Goal: Submit feedback/report problem

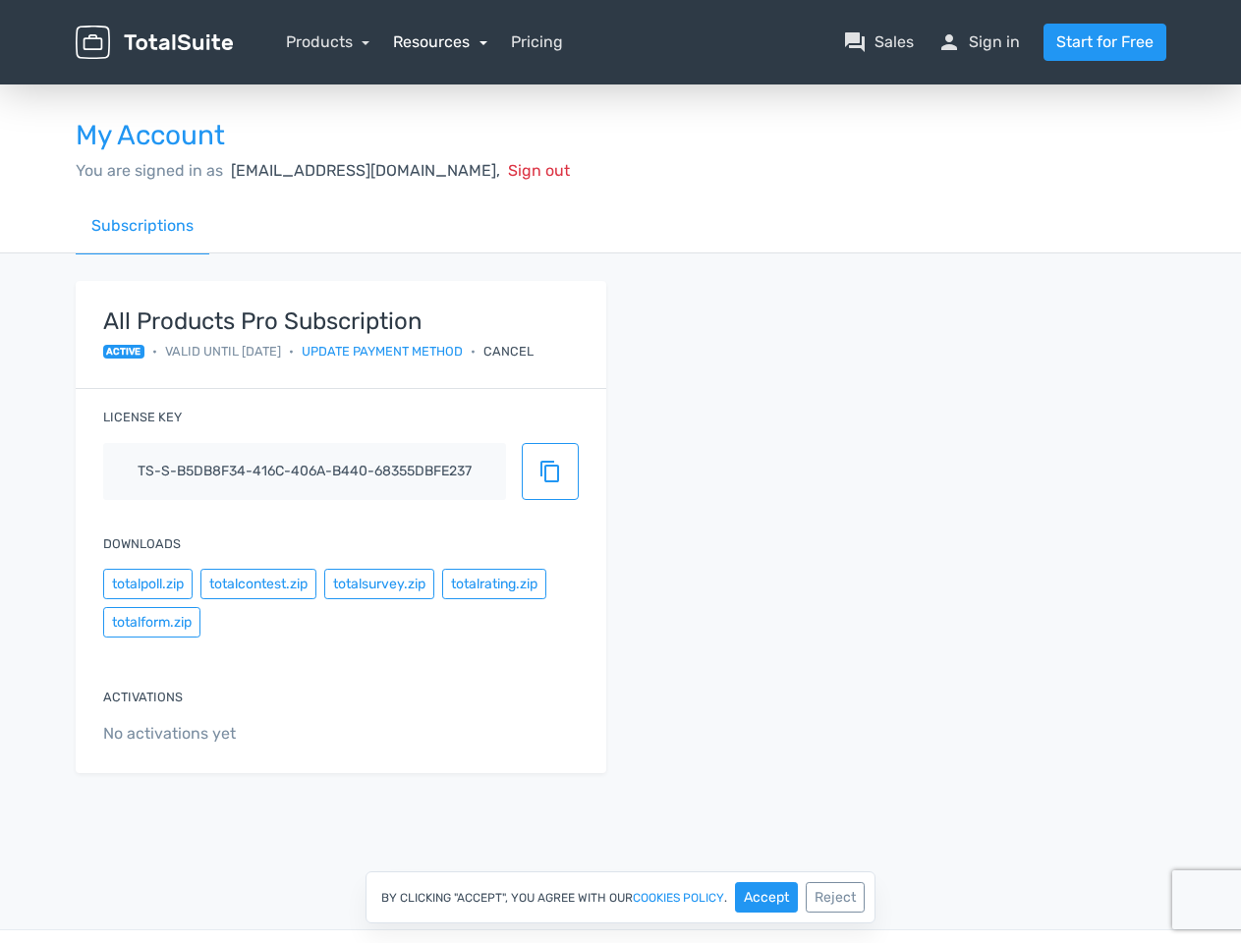
click at [439, 41] on link "Resources" at bounding box center [440, 41] width 94 height 19
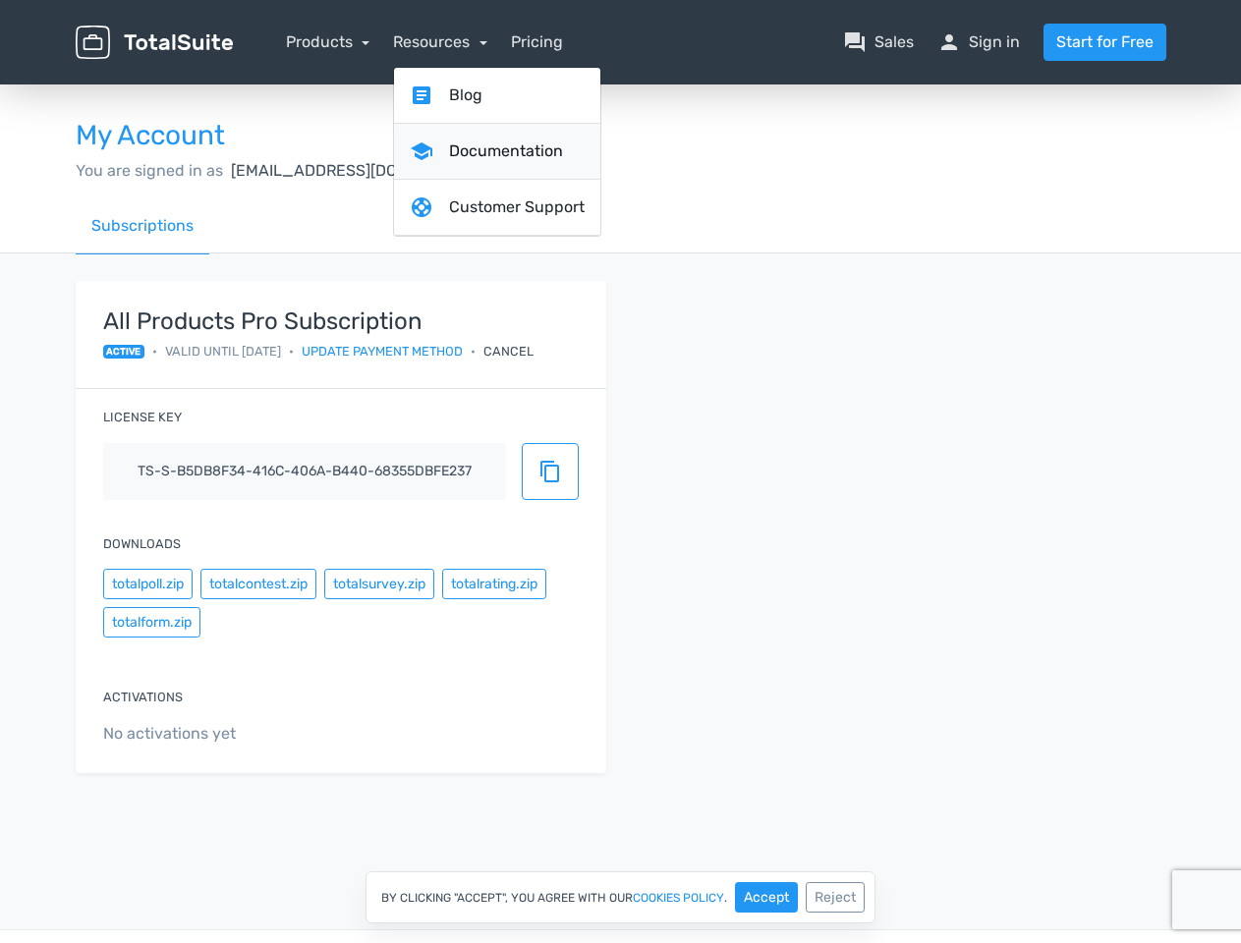
click at [446, 170] on link "school Documentation" at bounding box center [497, 152] width 206 height 56
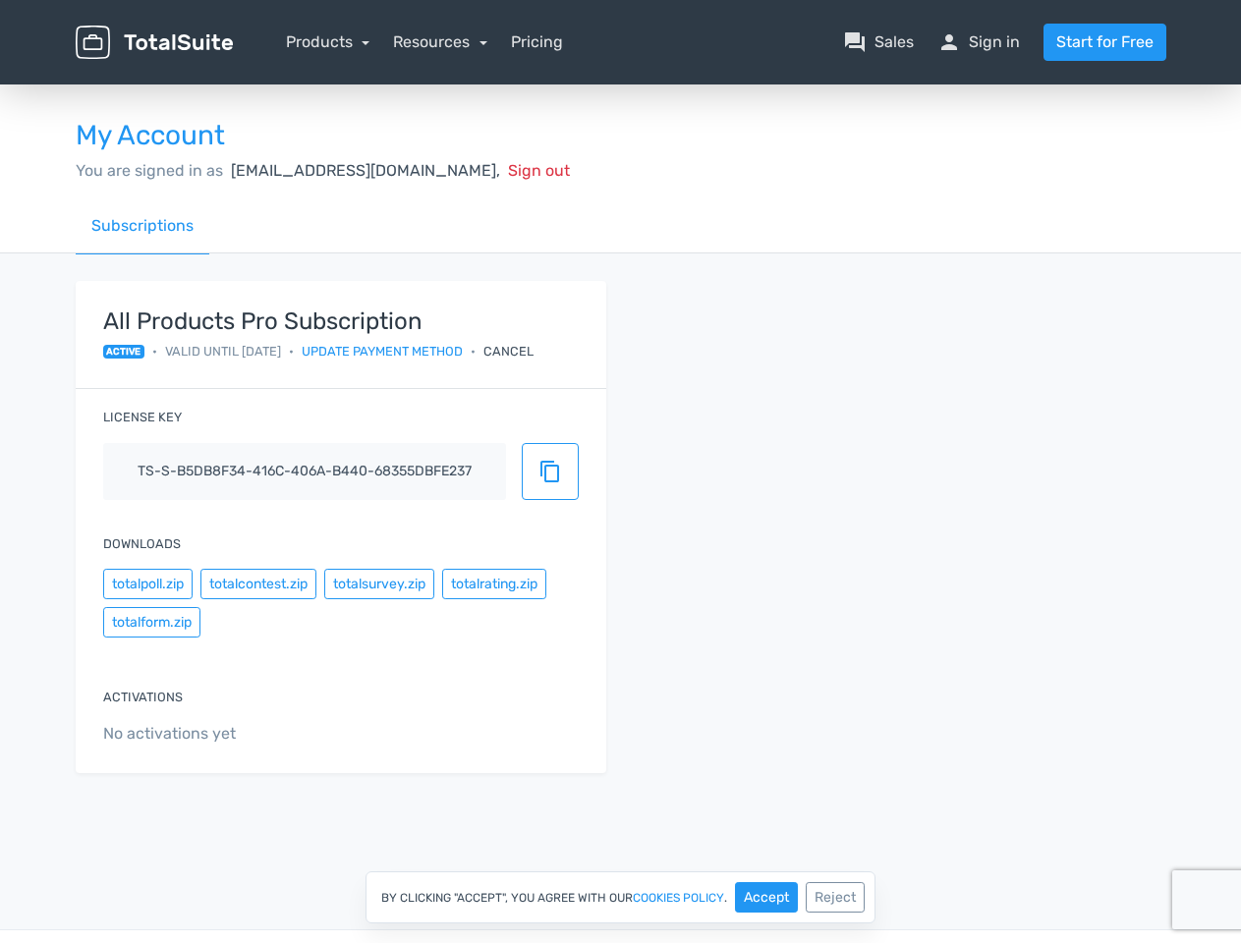
click at [533, 351] on div "Cancel" at bounding box center [508, 351] width 50 height 19
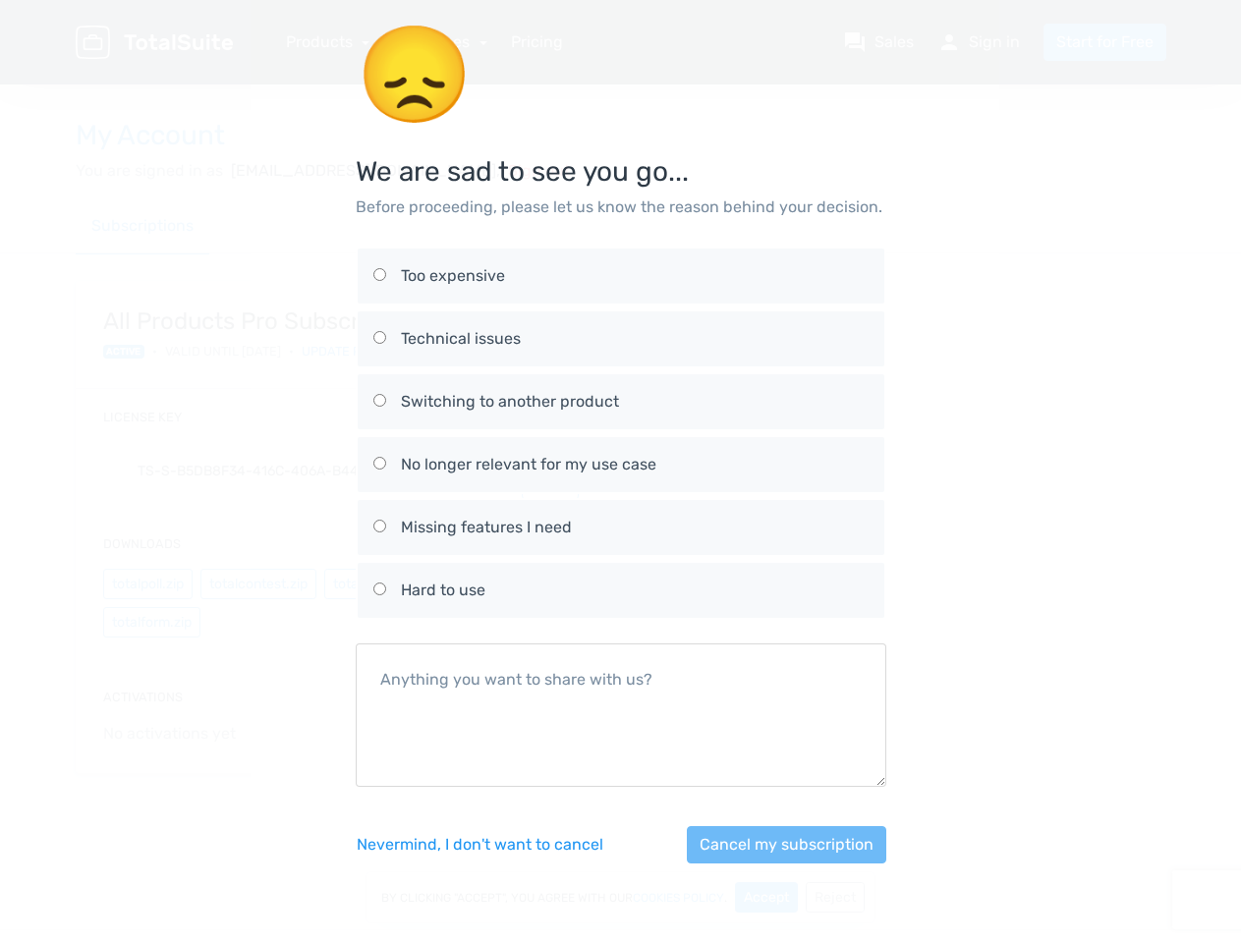
click at [550, 472] on div "No longer relevant for my use case" at bounding box center [635, 465] width 468 height 24
click at [386, 470] on input "No longer relevant for my use case" at bounding box center [379, 463] width 13 height 13
radio input "true"
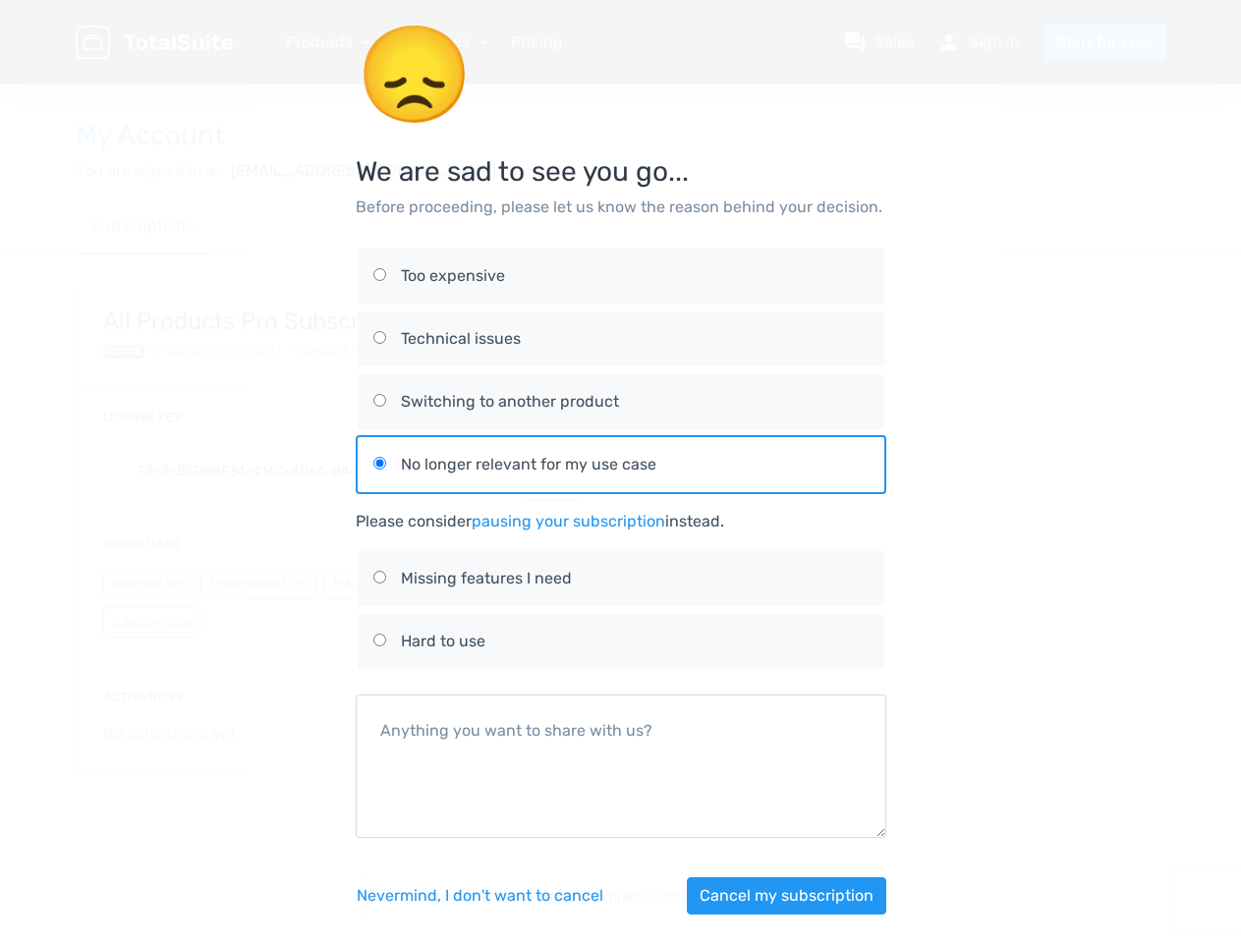
click at [147, 583] on div "😞 We are sad to see you go... Before proceeding, please let us know the reason …" at bounding box center [621, 481] width 1120 height 962
click at [257, 583] on div "😞 We are sad to see you go... Before proceeding, please let us know the reason …" at bounding box center [621, 481] width 1120 height 962
click at [378, 583] on label "Missing features I need" at bounding box center [620, 578] width 495 height 55
click at [378, 583] on input "Missing features I need" at bounding box center [379, 577] width 13 height 13
radio input "true"
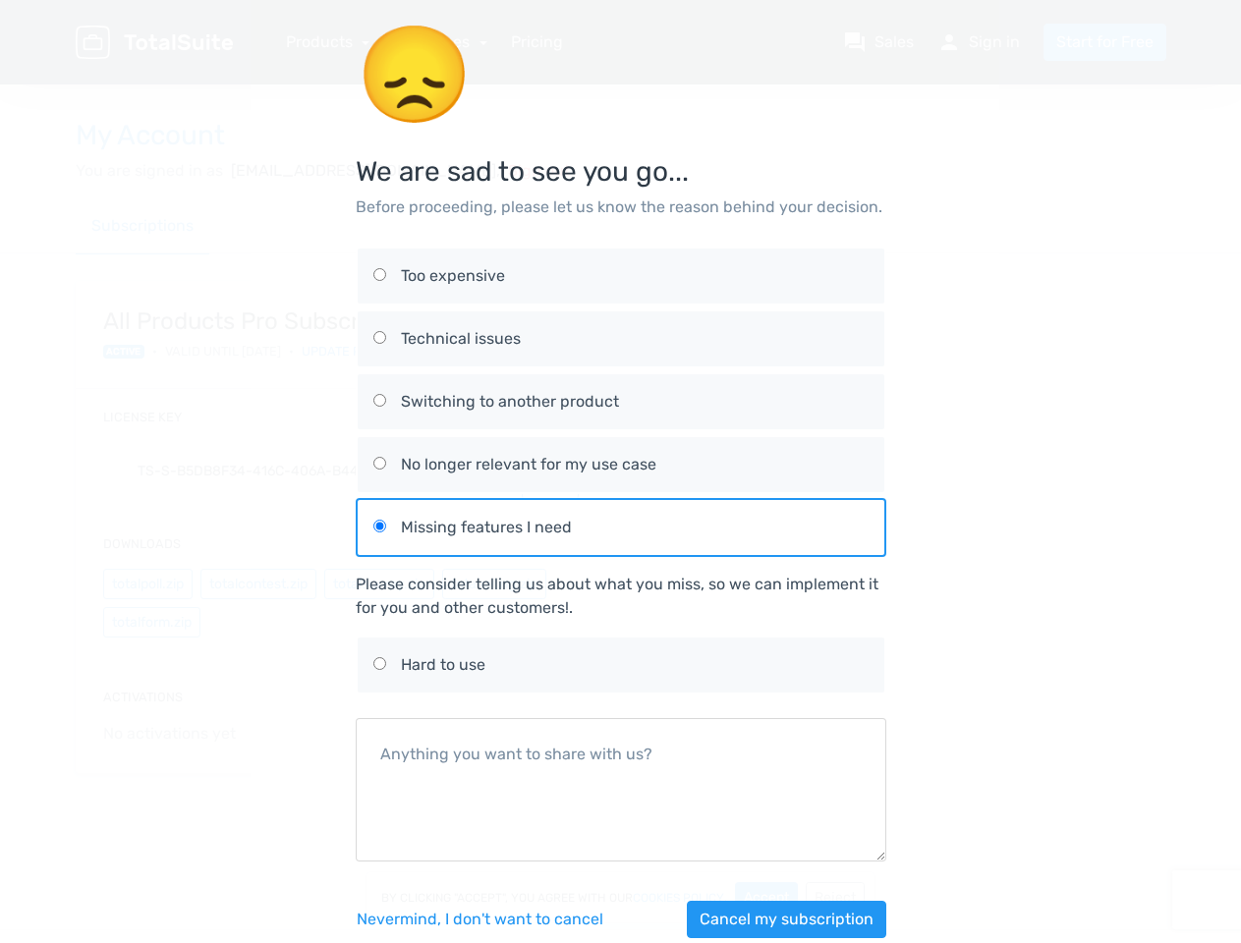
click at [493, 583] on div "Please consider telling us about what you miss, so we can implement it for you …" at bounding box center [621, 596] width 530 height 47
click at [151, 622] on div "😞 We are sad to see you go... Before proceeding, please let us know the reason …" at bounding box center [621, 492] width 1120 height 985
click at [766, 897] on div "Nevermind, I don't want to [PERSON_NAME] my subscription" at bounding box center [621, 919] width 530 height 84
